Goal: Information Seeking & Learning: Learn about a topic

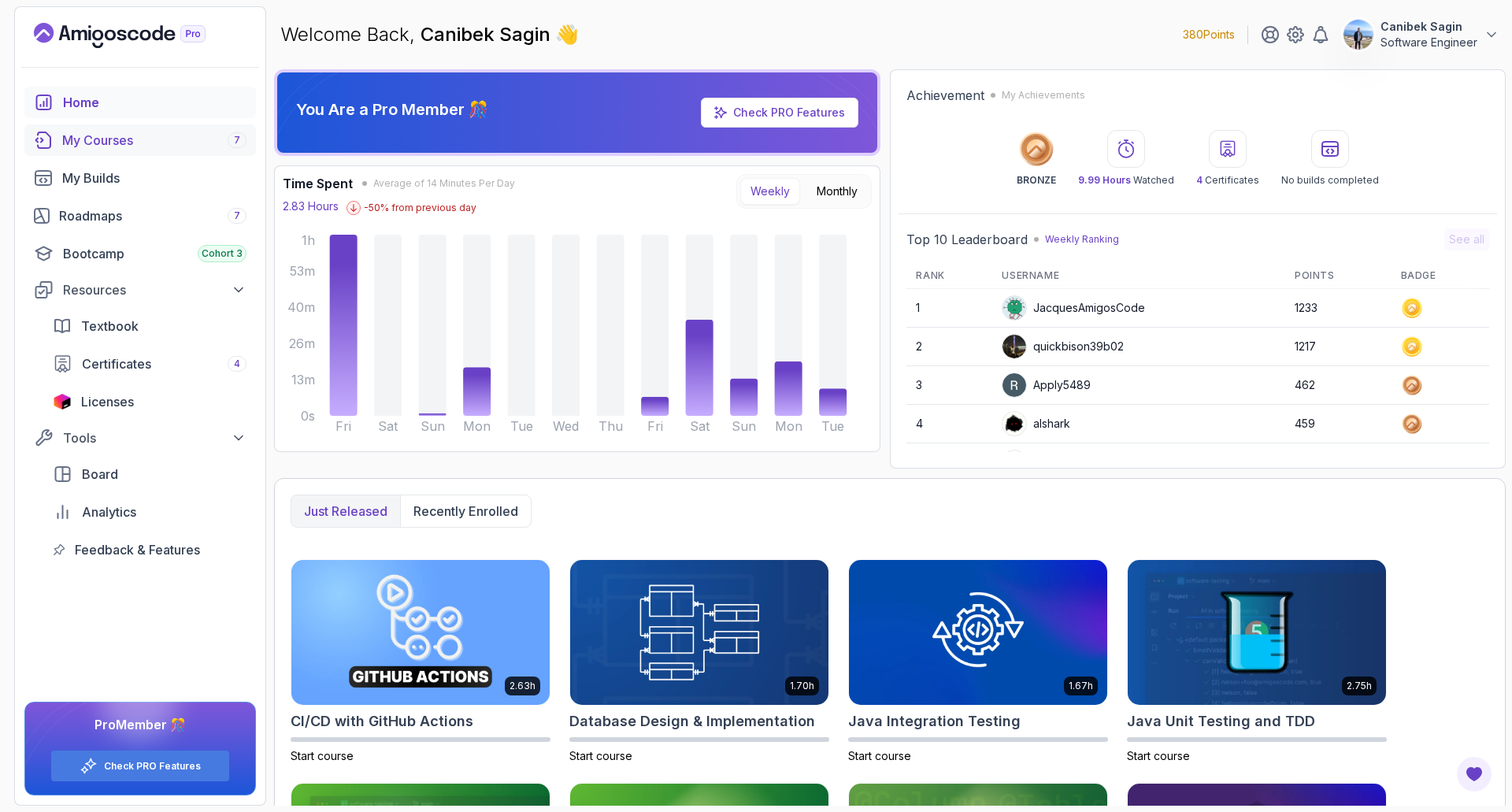
click at [87, 135] on div "My Courses 7" at bounding box center [154, 140] width 184 height 19
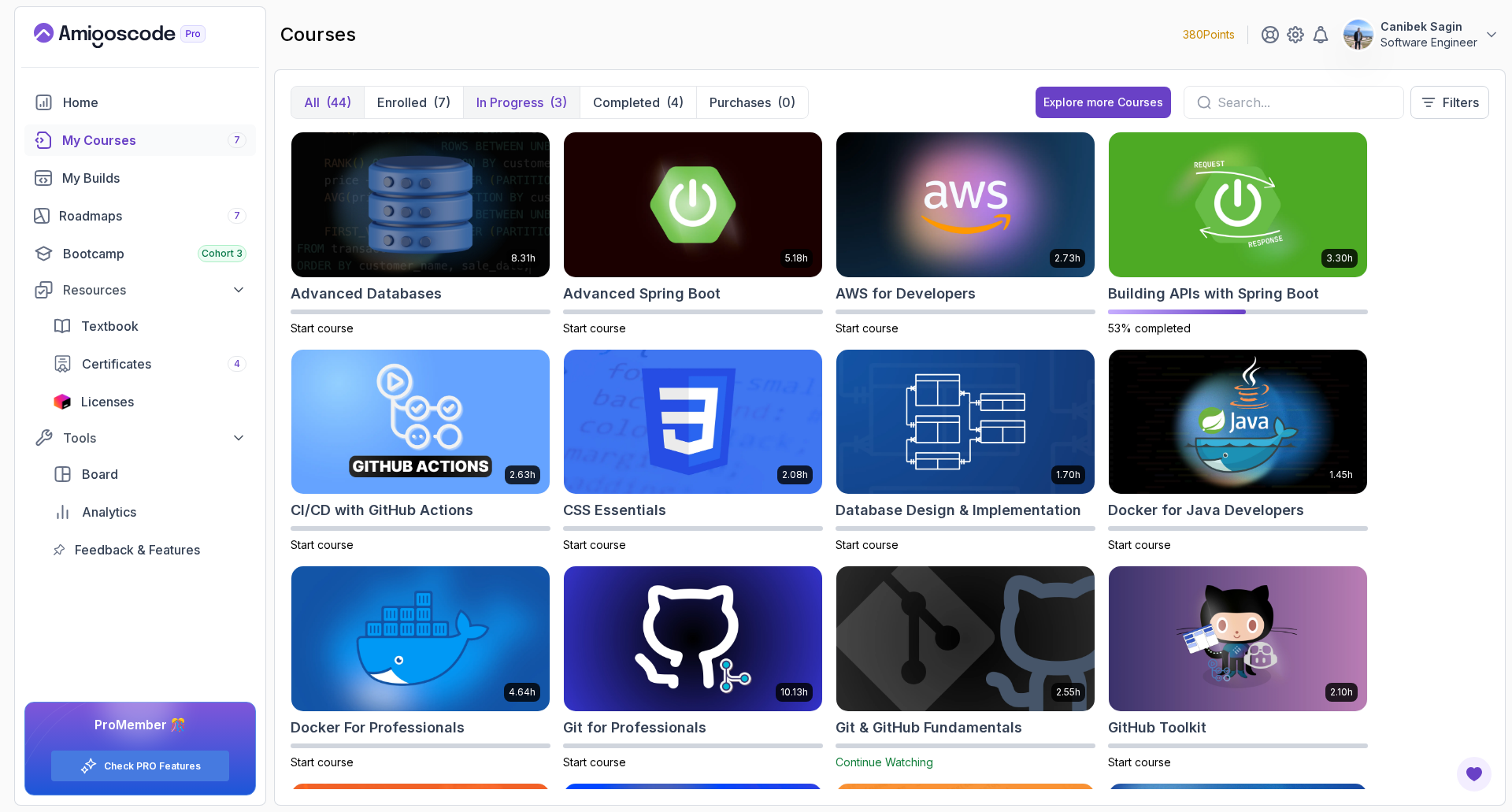
click at [518, 106] on p "In Progress" at bounding box center [510, 102] width 67 height 19
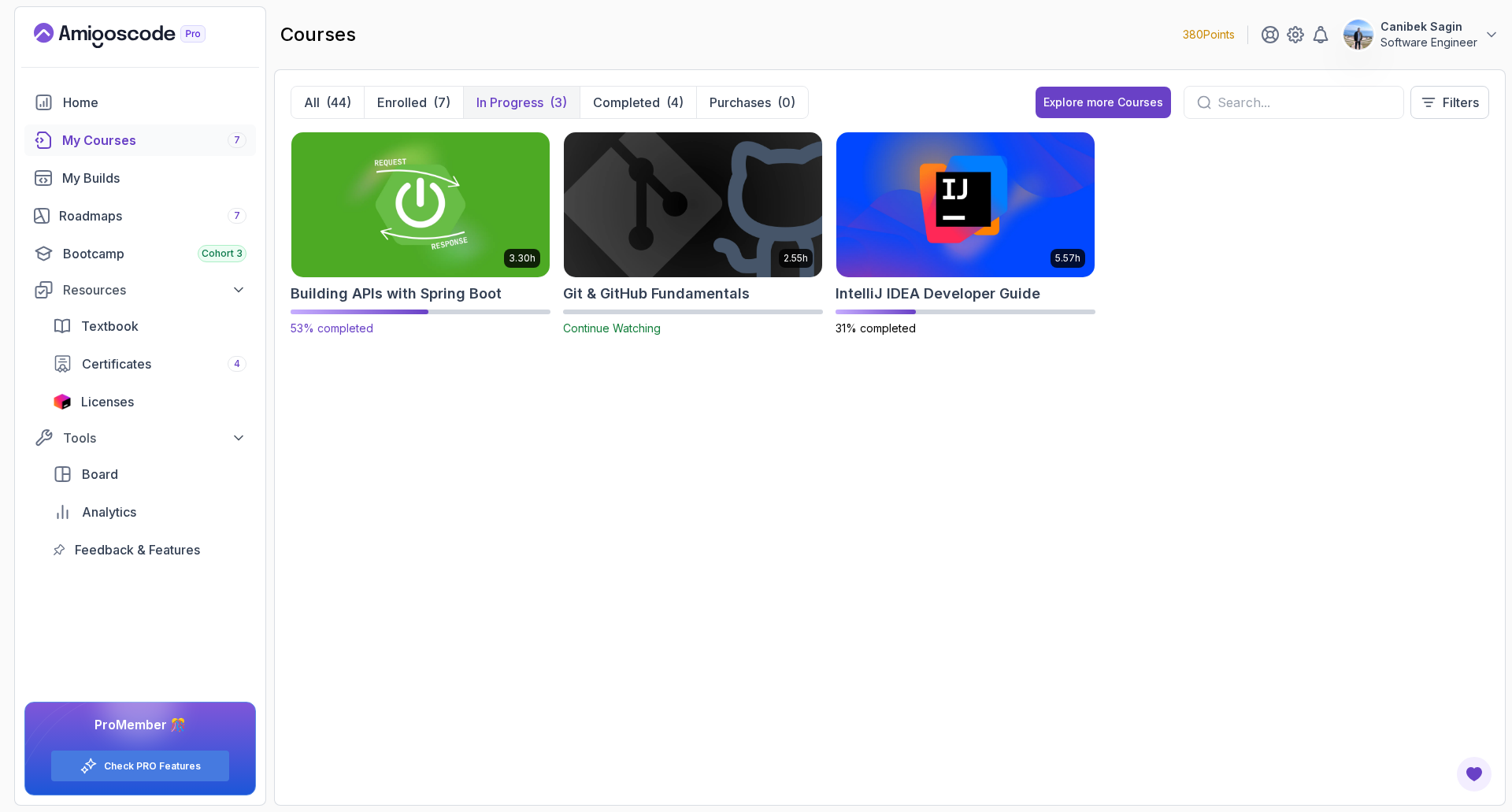
click at [440, 226] on img at bounding box center [420, 203] width 271 height 152
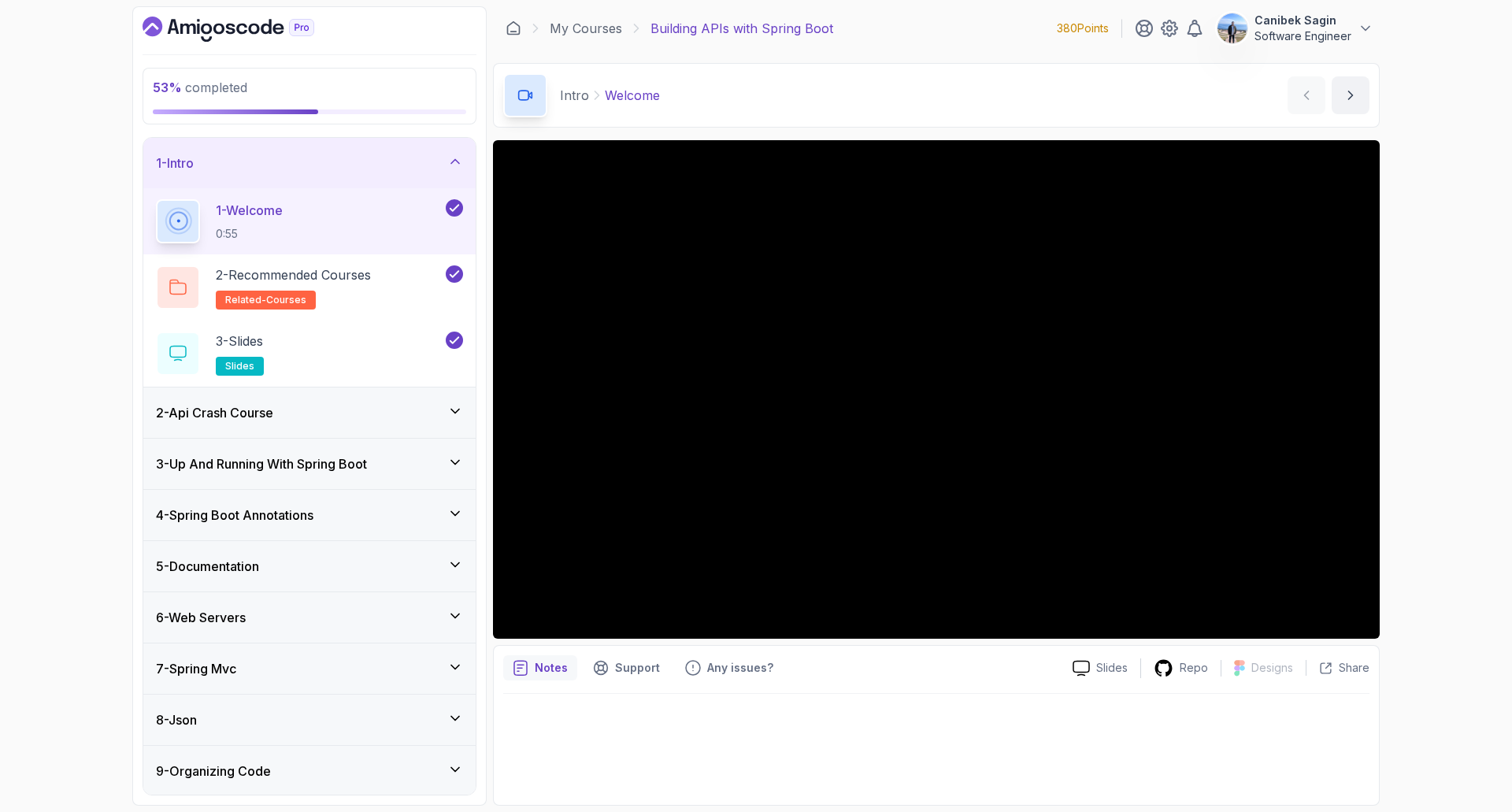
click at [343, 170] on div "1 - Intro" at bounding box center [310, 163] width 307 height 19
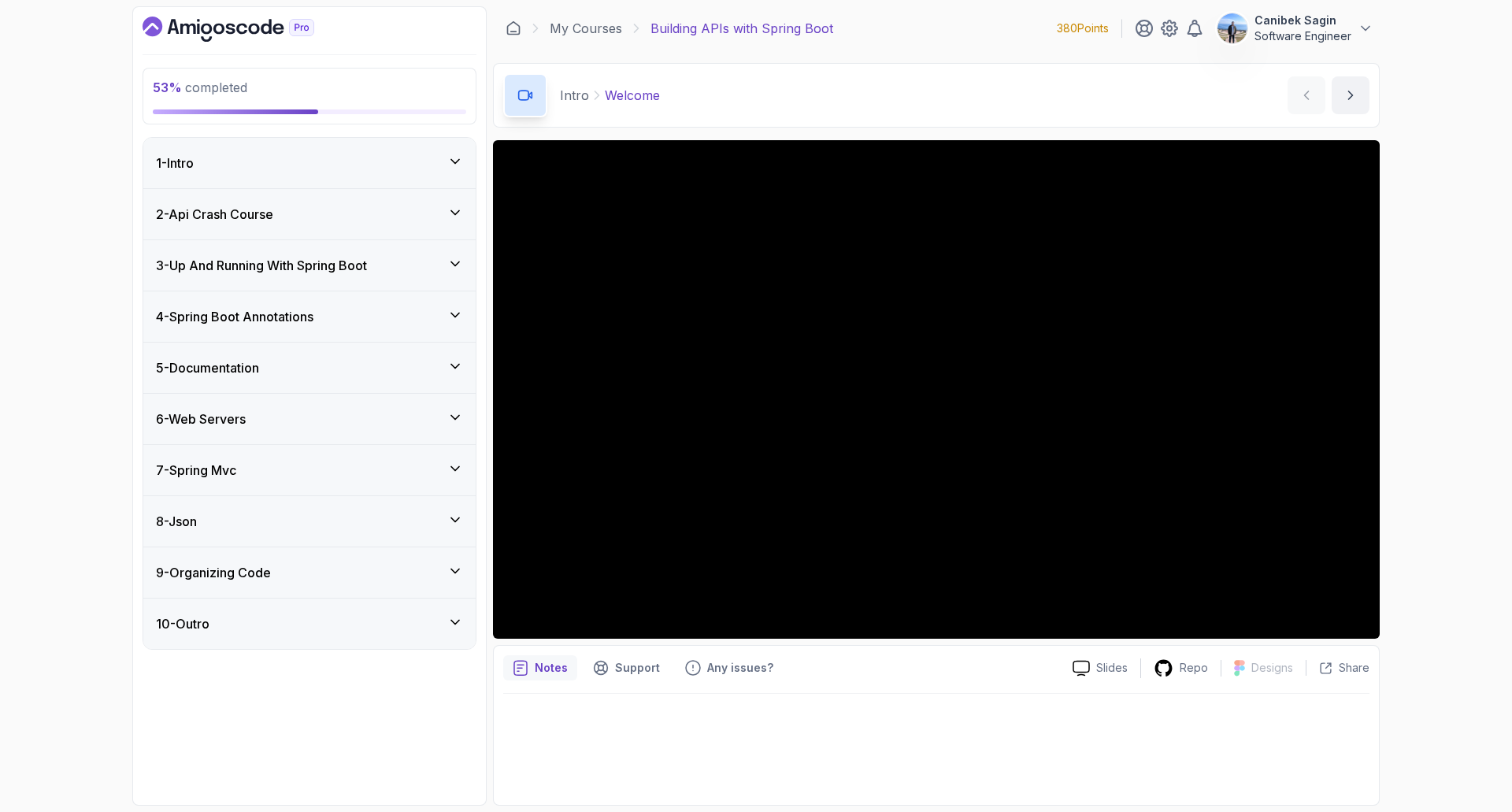
click at [246, 428] on h3 "6 - Web Servers" at bounding box center [201, 419] width 90 height 19
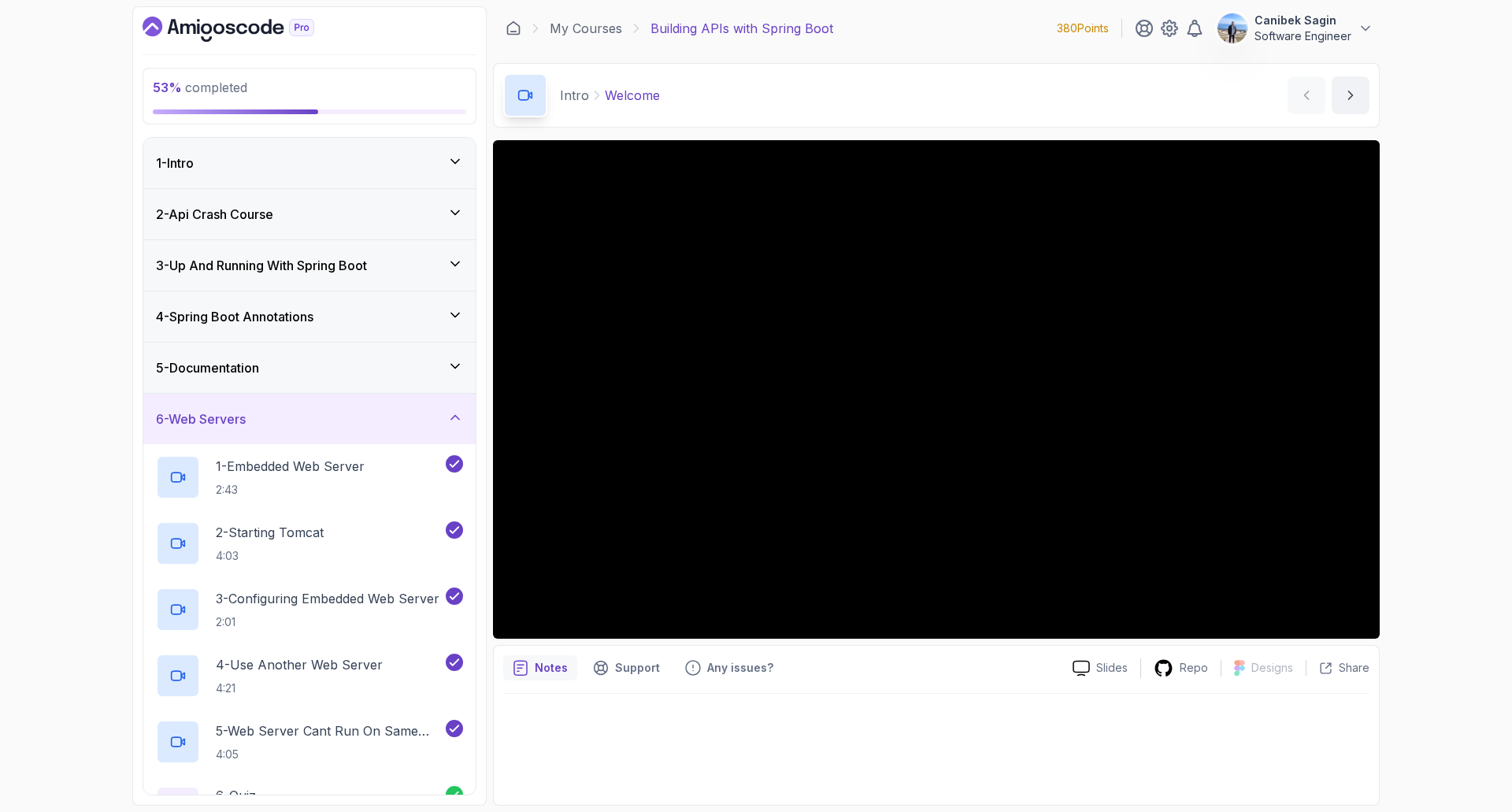
click at [301, 410] on div "6 - Web Servers" at bounding box center [310, 419] width 307 height 19
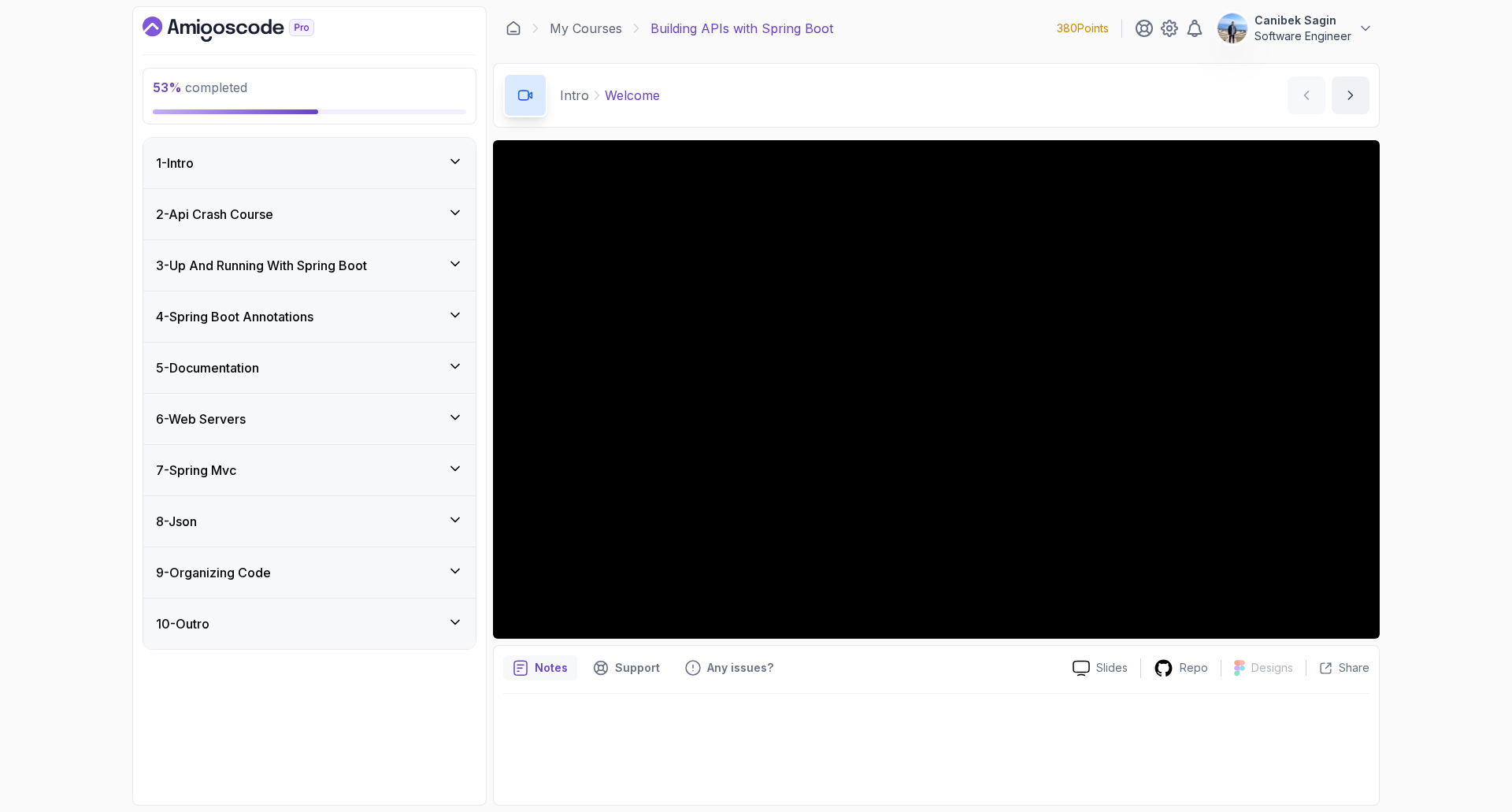
click at [301, 474] on div "7 - Spring Mvc" at bounding box center [310, 470] width 307 height 19
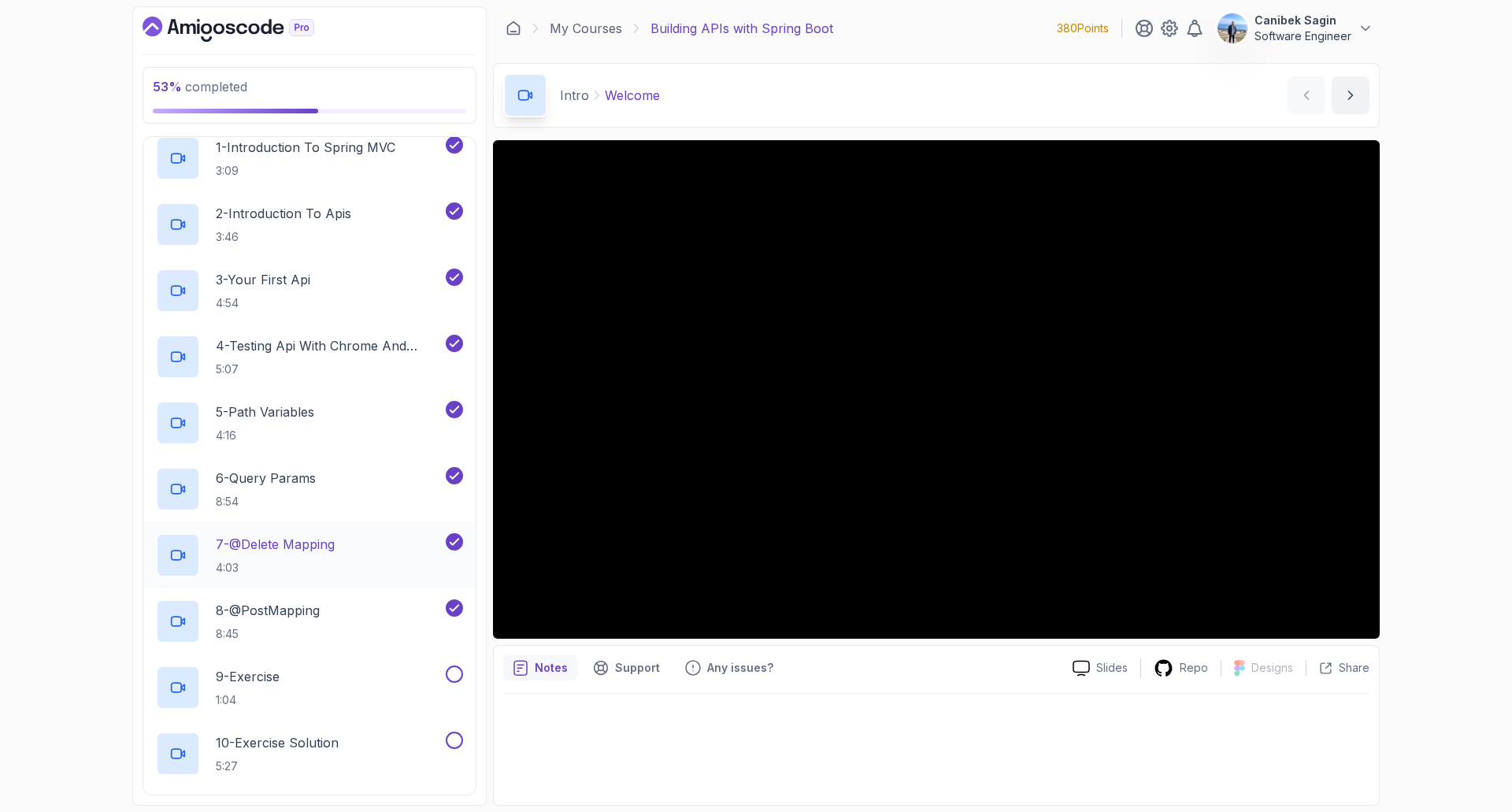
scroll to position [394, 0]
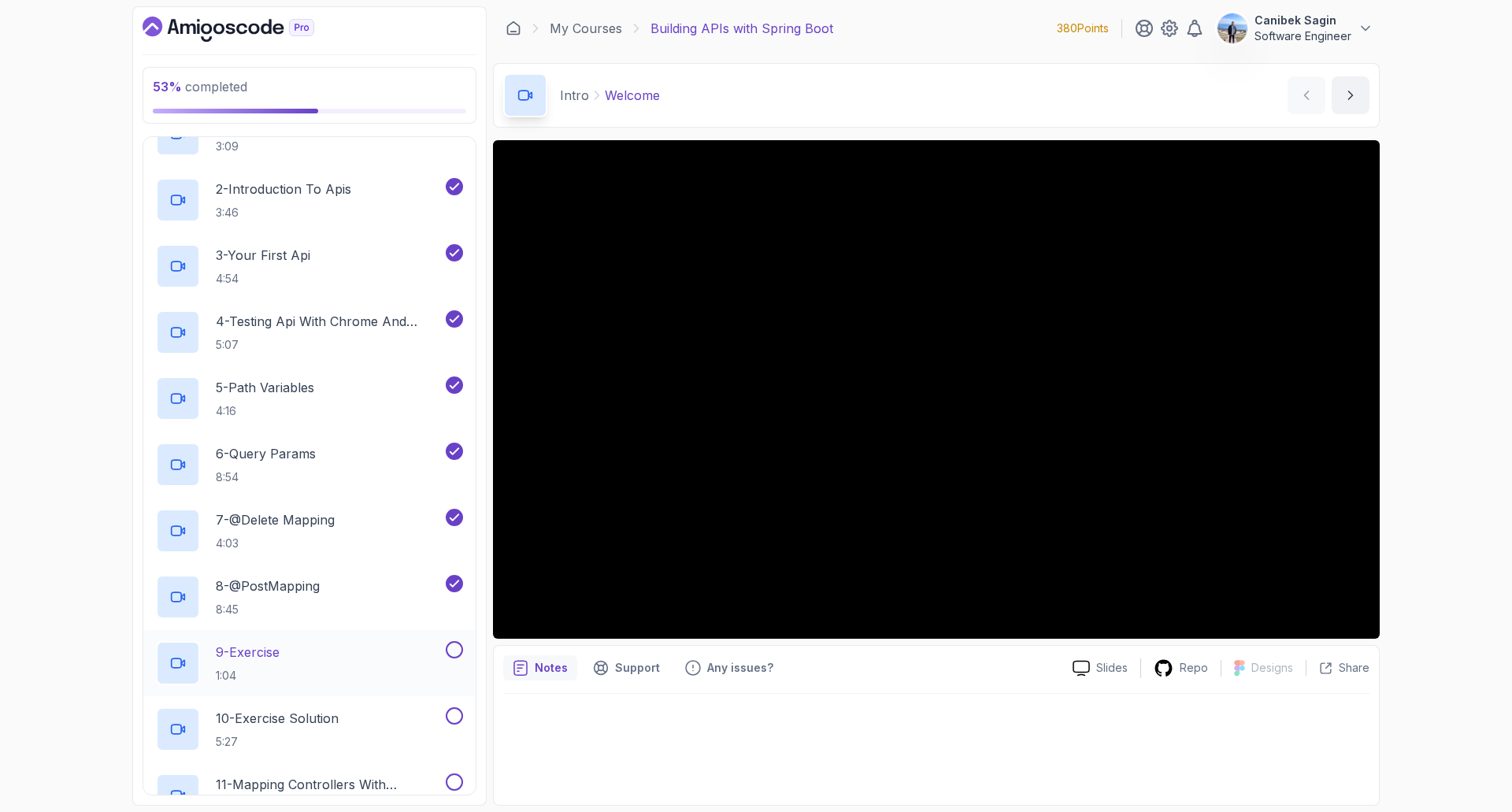
click at [293, 651] on div "9 - Exercise 1:04" at bounding box center [300, 663] width 287 height 45
click at [271, 649] on p "9 - Exercise" at bounding box center [248, 652] width 64 height 19
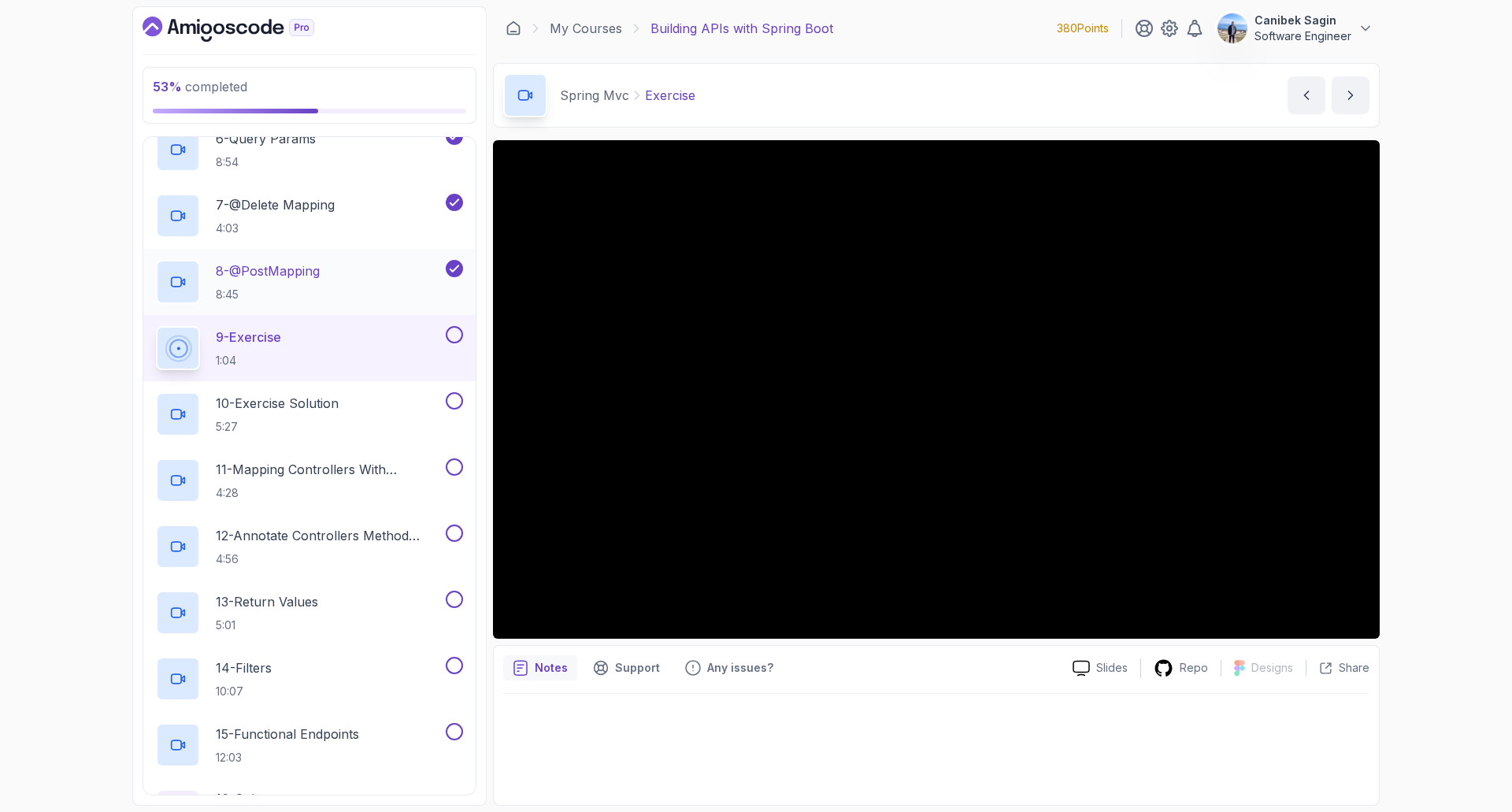
scroll to position [787, 0]
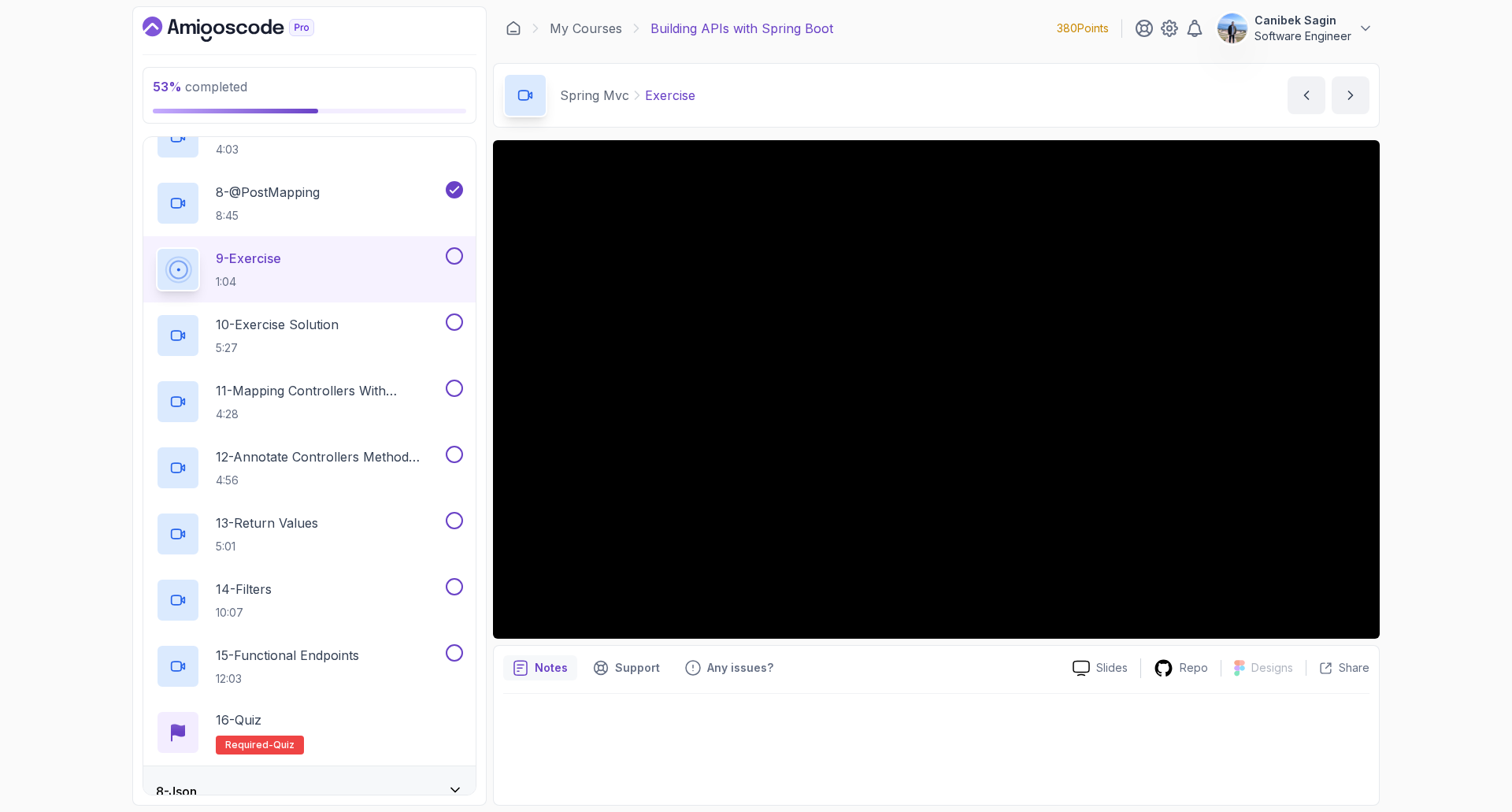
click at [458, 255] on button at bounding box center [454, 255] width 17 height 17
click at [439, 329] on div "10 - Exercise Solution 5:27" at bounding box center [300, 335] width 287 height 45
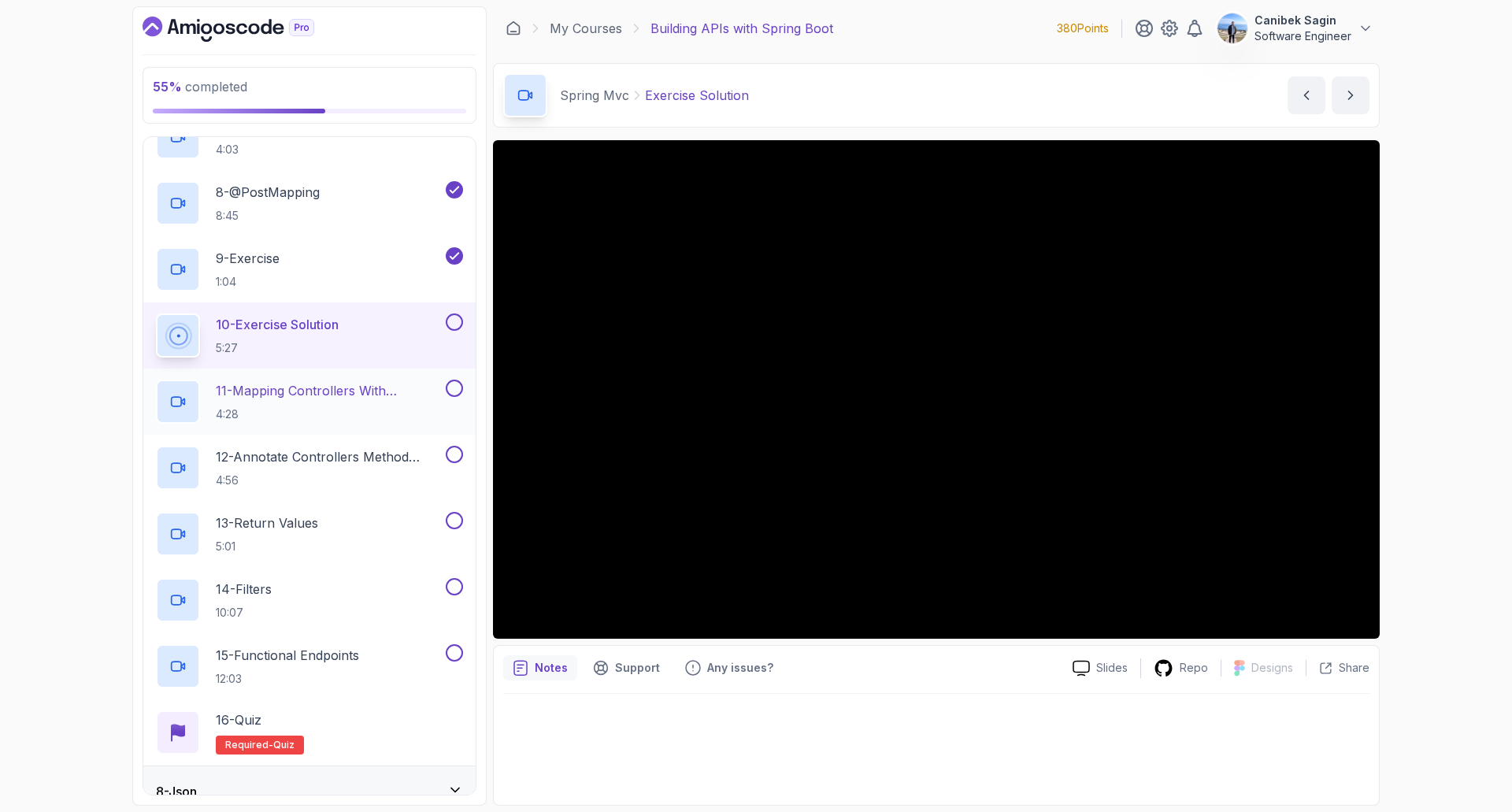
scroll to position [866, 0]
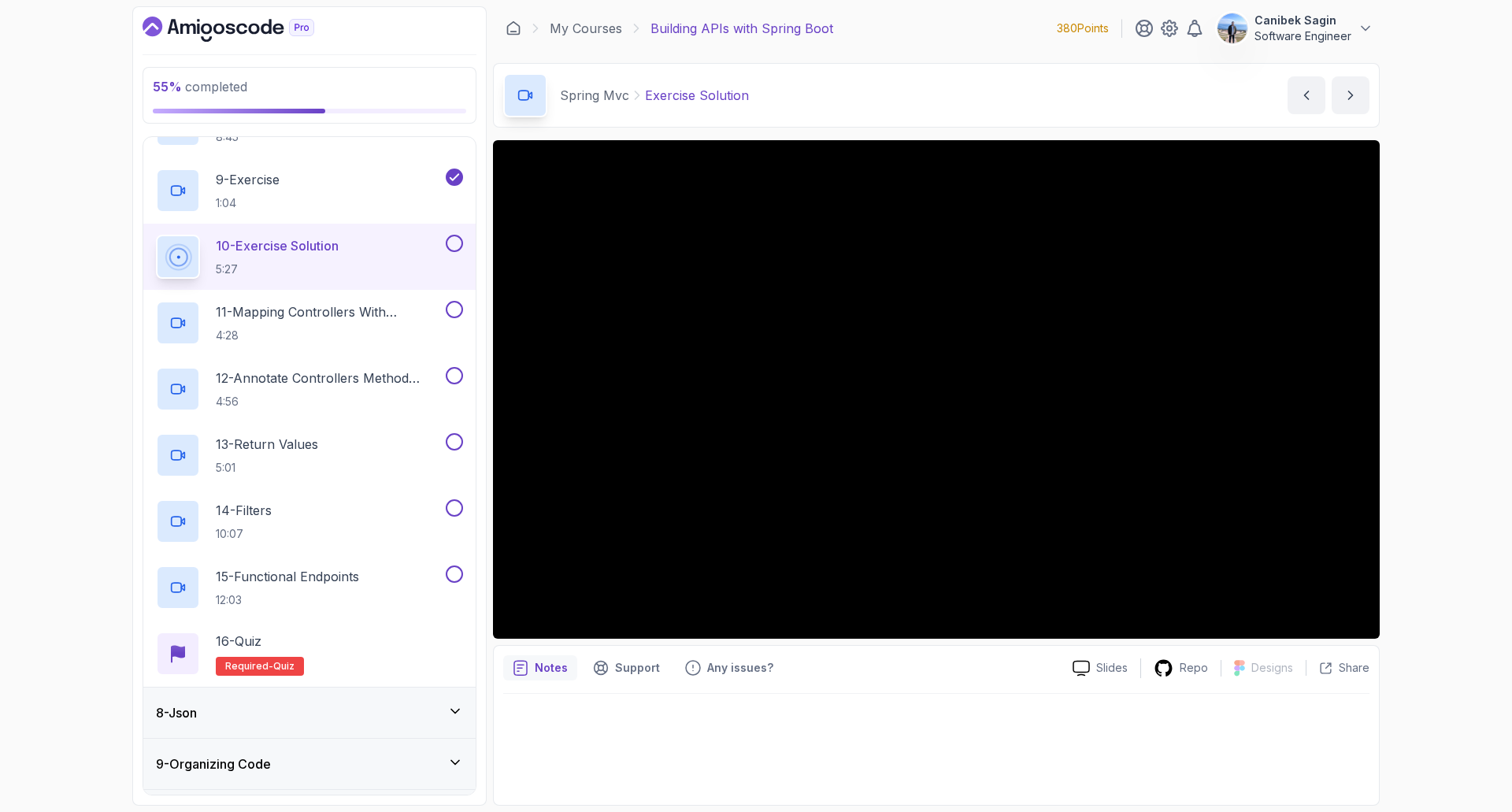
click at [394, 726] on div "8 - Json" at bounding box center [310, 713] width 332 height 51
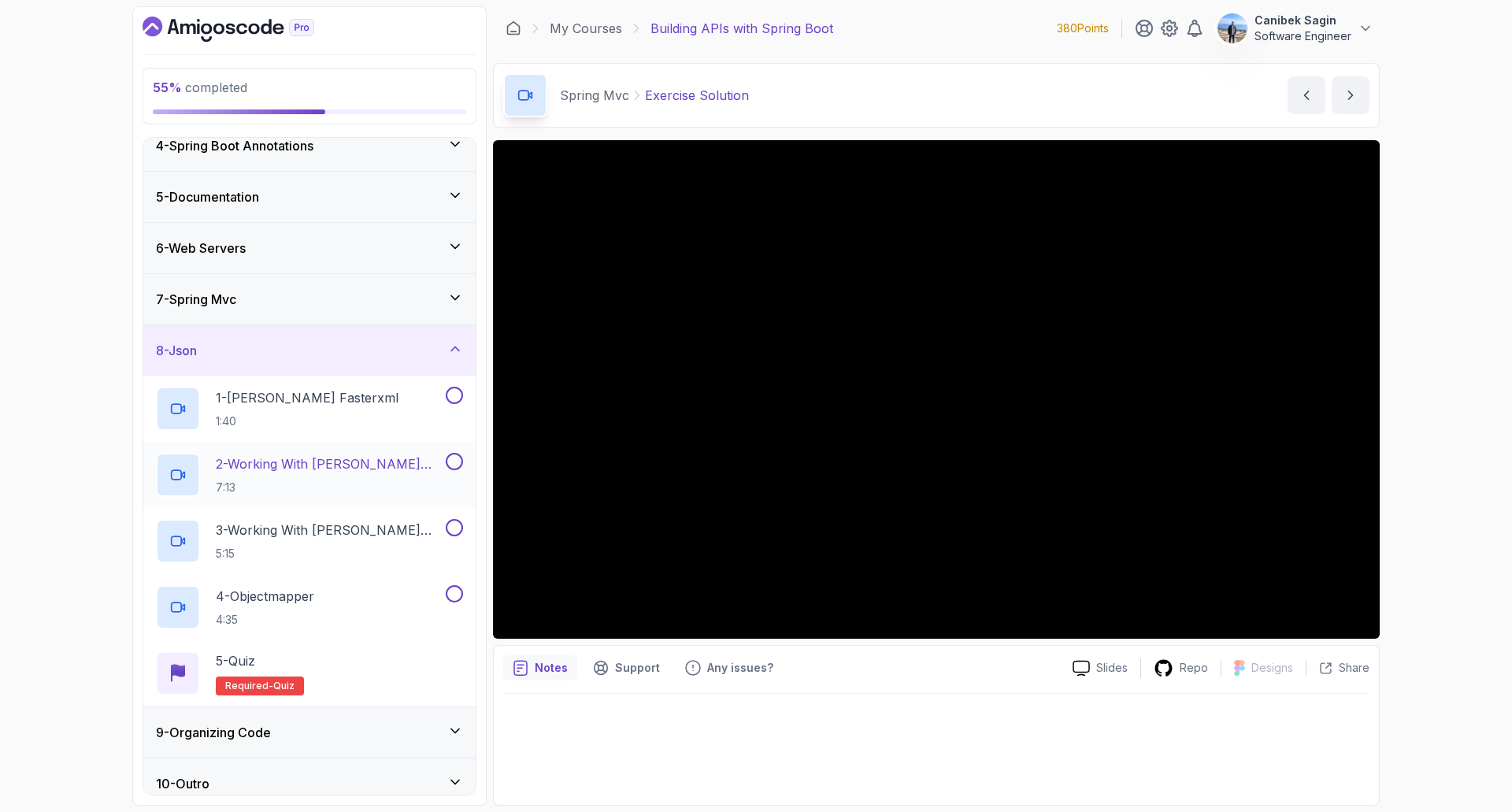
scroll to position [185, 0]
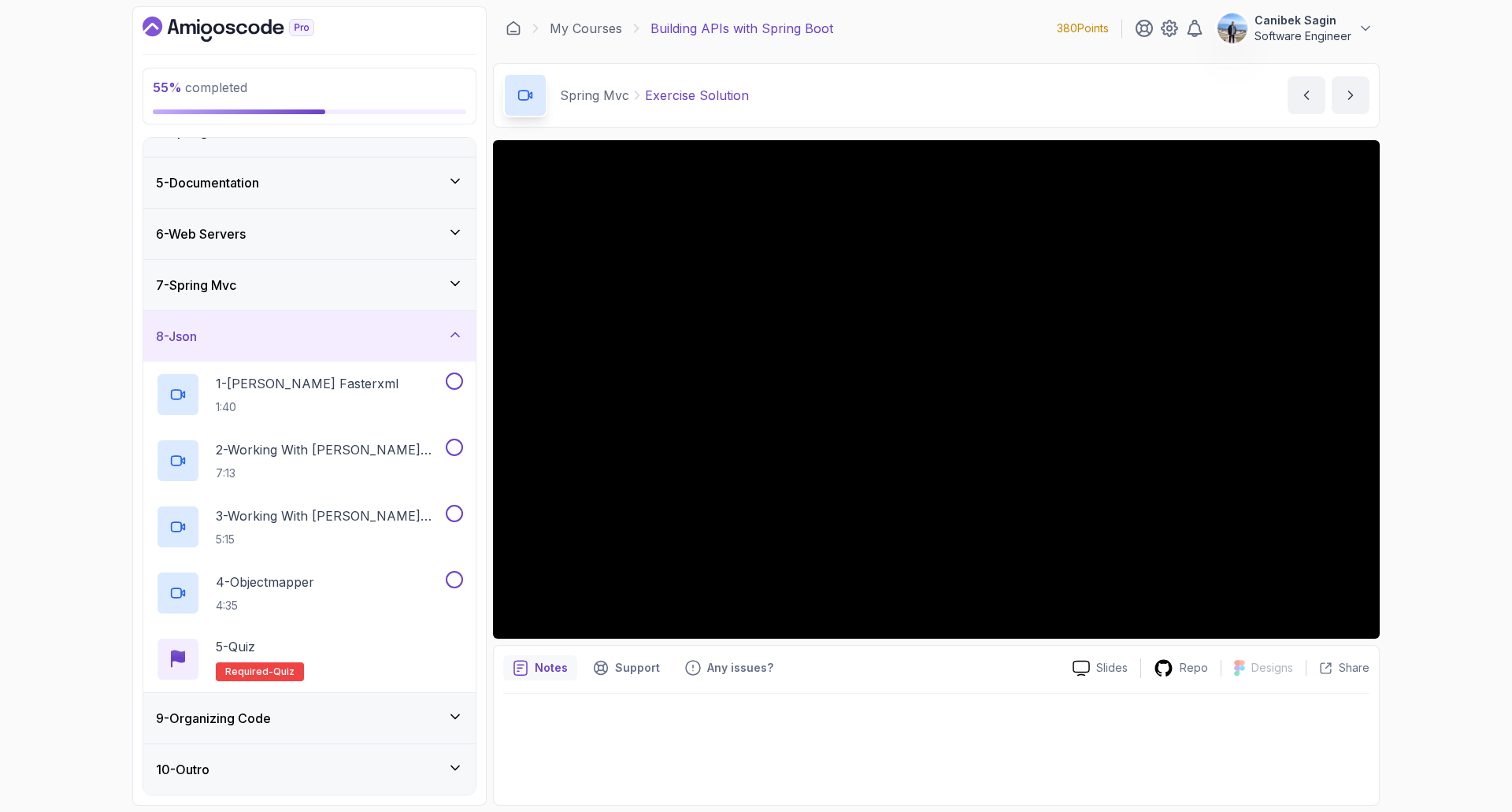
click at [429, 332] on div "8 - Json" at bounding box center [310, 336] width 307 height 19
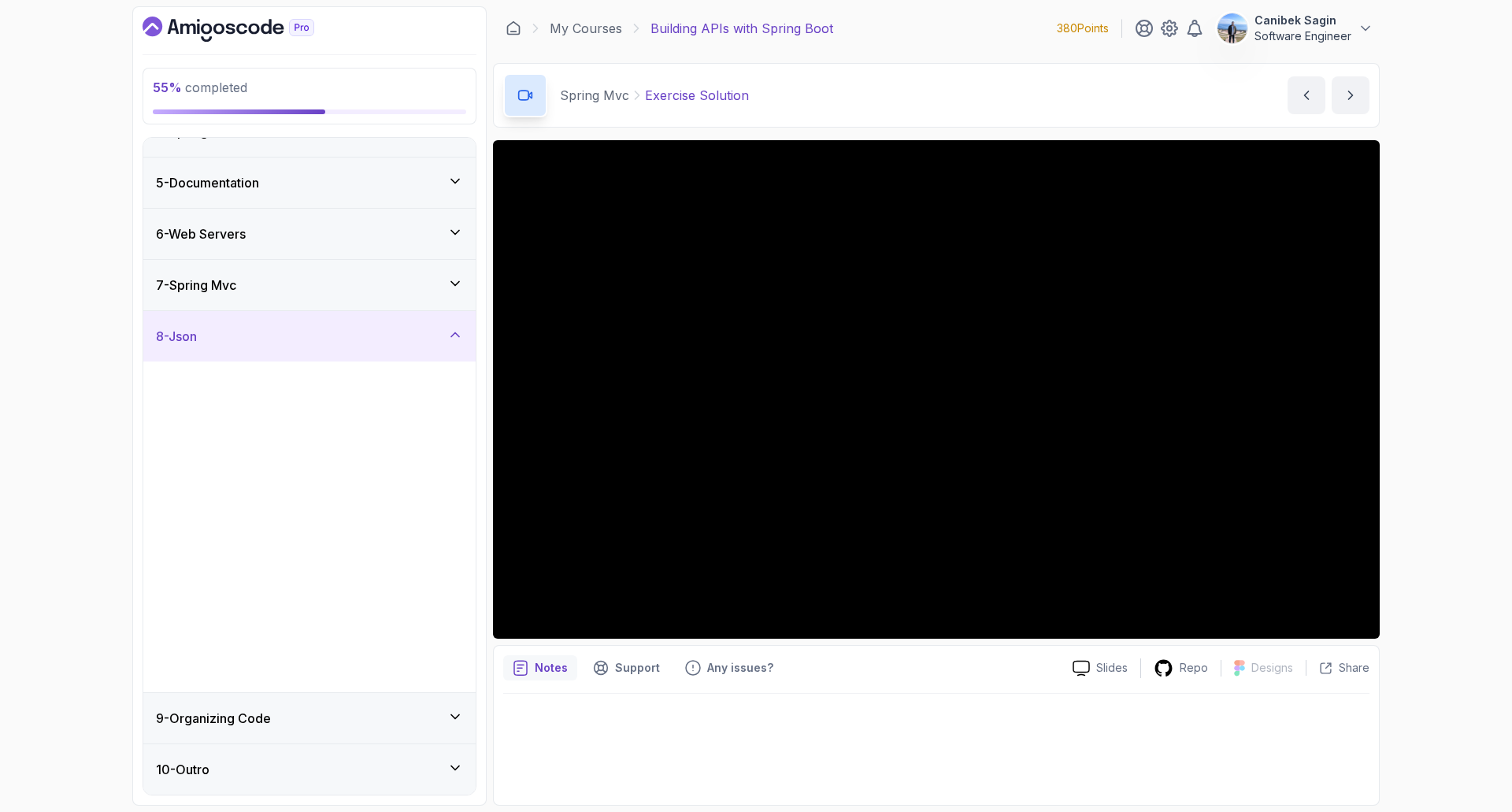
scroll to position [0, 0]
